Goal: Check status

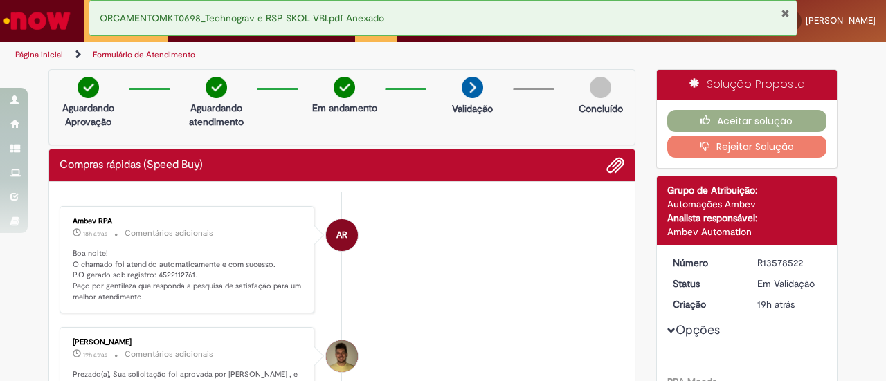
click at [787, 6] on div "ORCAMENTOMKT0698_Technograv e RSP SKOL VBI.pdf Anexado" at bounding box center [443, 18] width 709 height 36
click at [785, 10] on button "Fechar Notificação" at bounding box center [785, 13] width 9 height 11
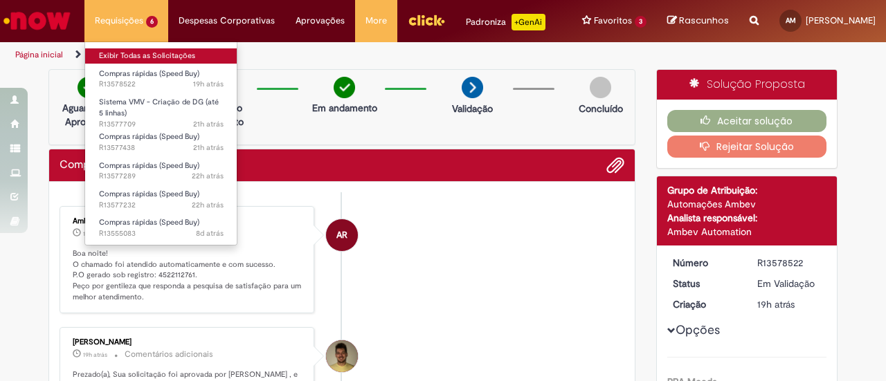
click at [150, 53] on link "Exibir Todas as Solicitações" at bounding box center [161, 55] width 152 height 15
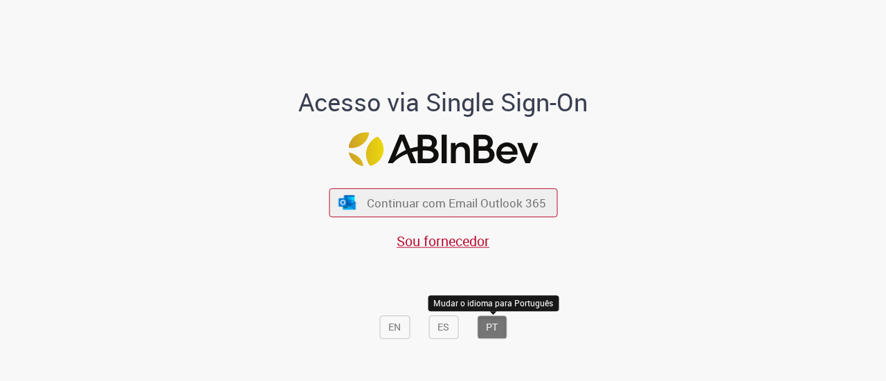
click at [491, 325] on button "PT" at bounding box center [492, 328] width 30 height 24
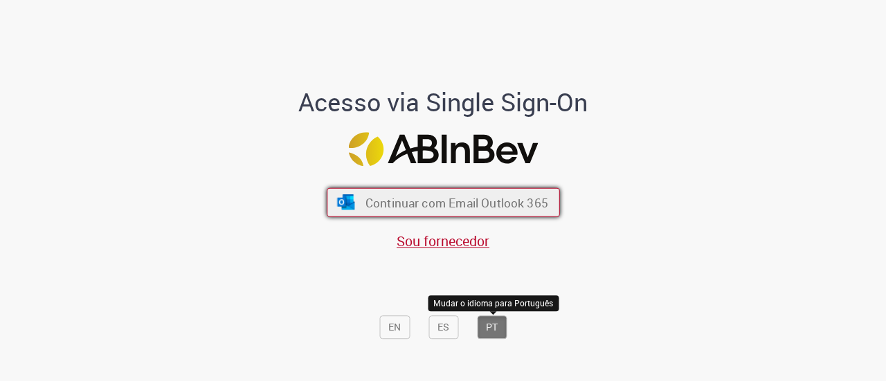
click at [410, 203] on span "Continuar com Email Outlook 365" at bounding box center [456, 202] width 183 height 16
click at [433, 206] on span "Continuar com Email Outlook 365" at bounding box center [456, 202] width 183 height 16
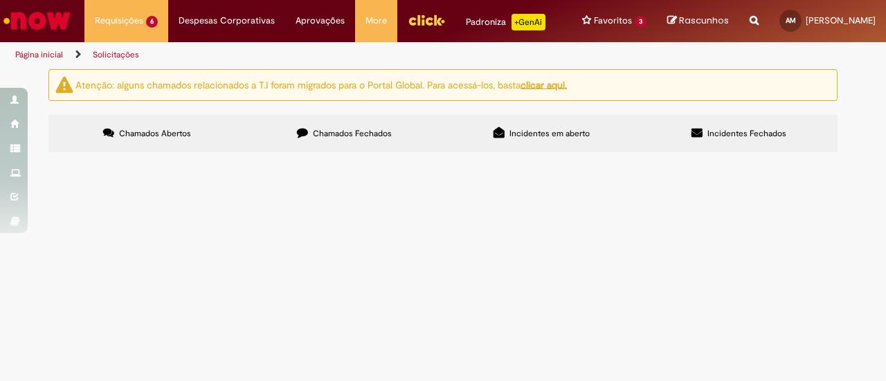
click at [0, 0] on span "Sistema VMV - Criação de DG (até 5 linhas)" at bounding box center [0, 0] width 0 height 0
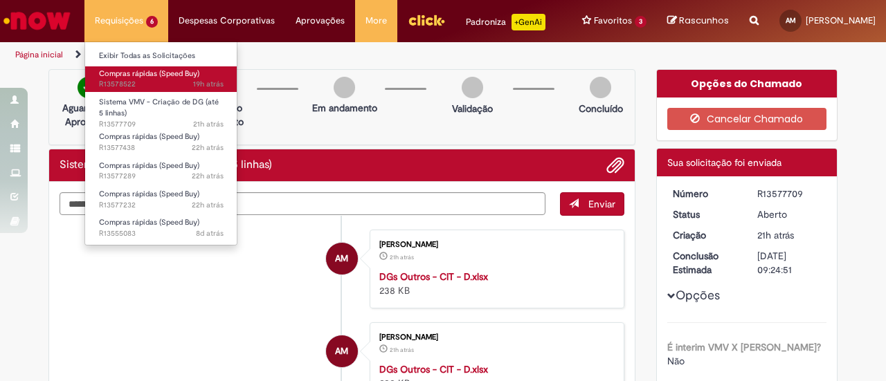
click at [153, 78] on span "Compras rápidas (Speed Buy)" at bounding box center [149, 74] width 100 height 10
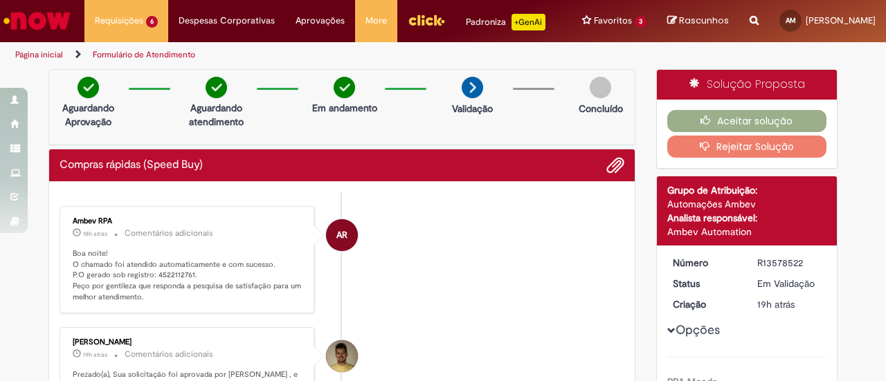
click at [772, 261] on div "R13578522" at bounding box center [789, 263] width 64 height 14
copy div "R13578522"
click at [159, 275] on p "Boa noite! O chamado foi atendido automaticamente e com sucesso. P.O gerado sob…" at bounding box center [188, 275] width 230 height 55
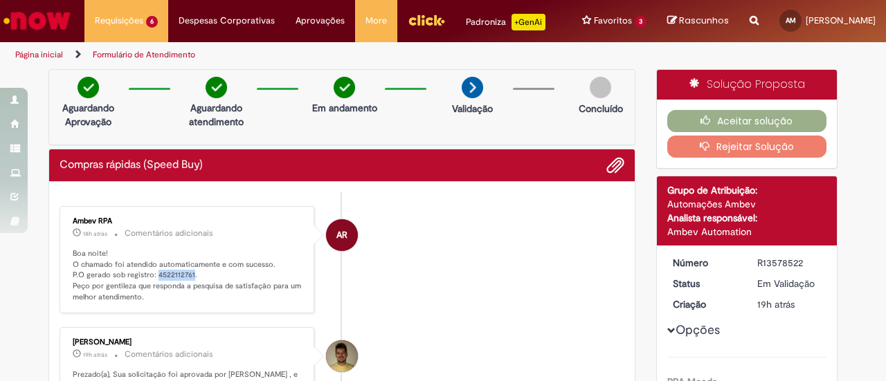
copy p "4522112761"
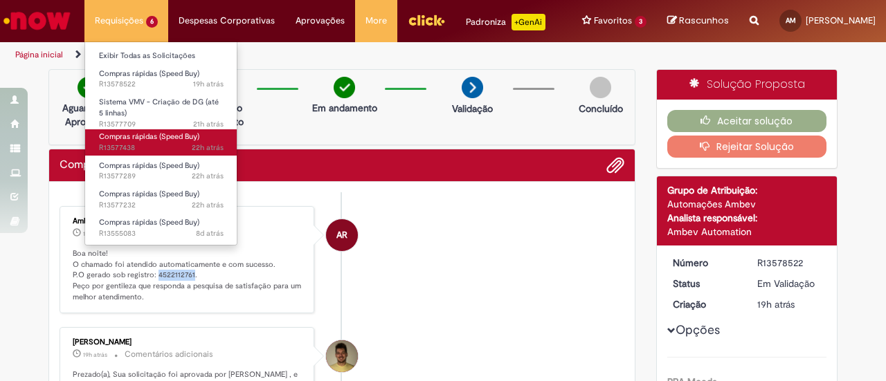
click at [144, 138] on span "Compras rápidas (Speed Buy)" at bounding box center [149, 137] width 100 height 10
